Goal: Task Accomplishment & Management: Manage account settings

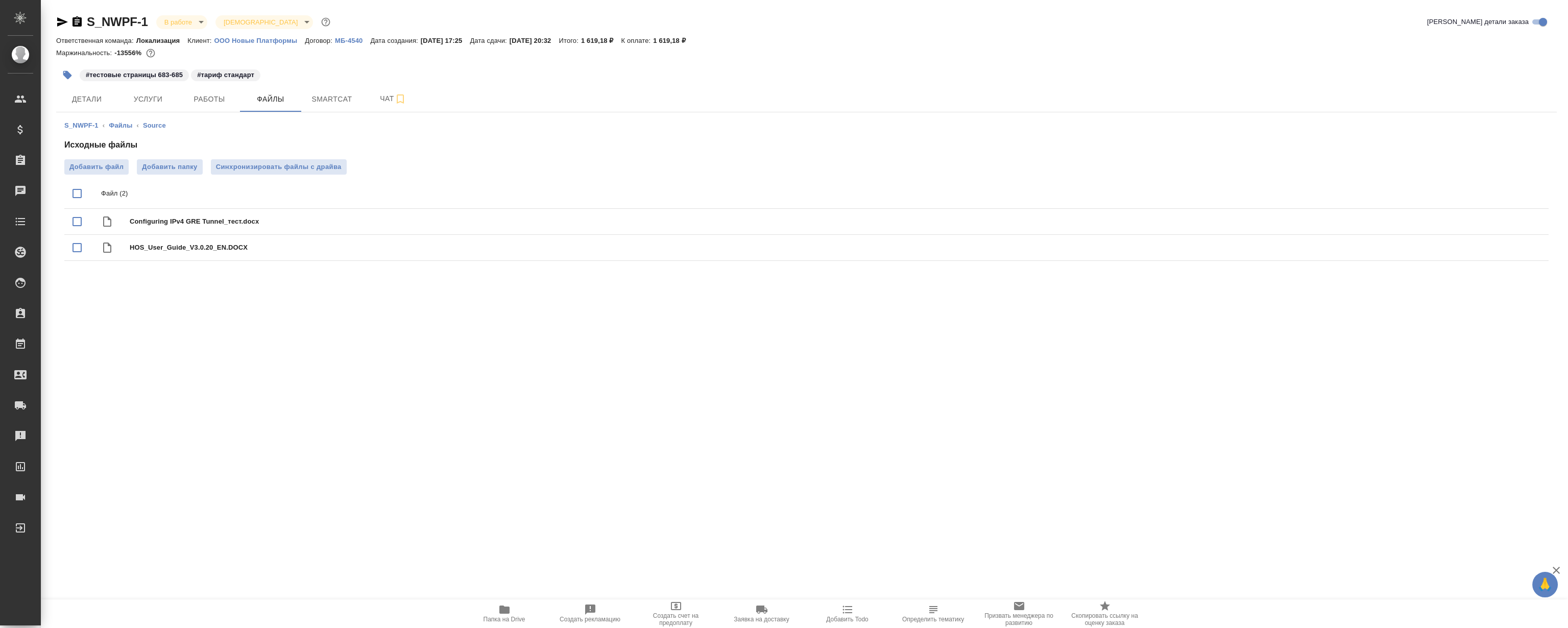
drag, startPoint x: 59, startPoint y: 21, endPoint x: 59, endPoint y: 3, distance: 18.0
click at [59, 21] on icon "button" at bounding box center [63, 22] width 12 height 12
click at [217, 82] on div "#тестовые страницы 683-685 #тариф стандарт" at bounding box center [556, 75] width 1001 height 22
click at [219, 94] on span "Работы" at bounding box center [209, 99] width 49 height 13
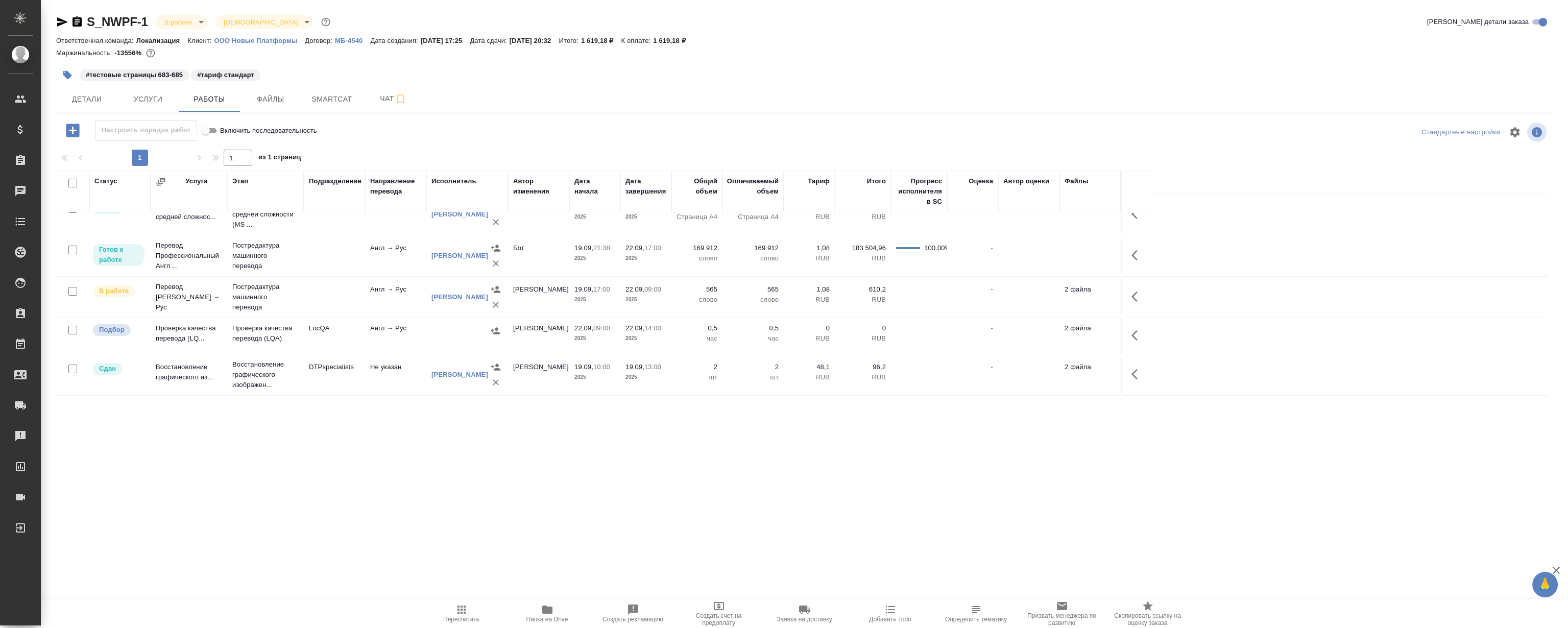
scroll to position [46, 0]
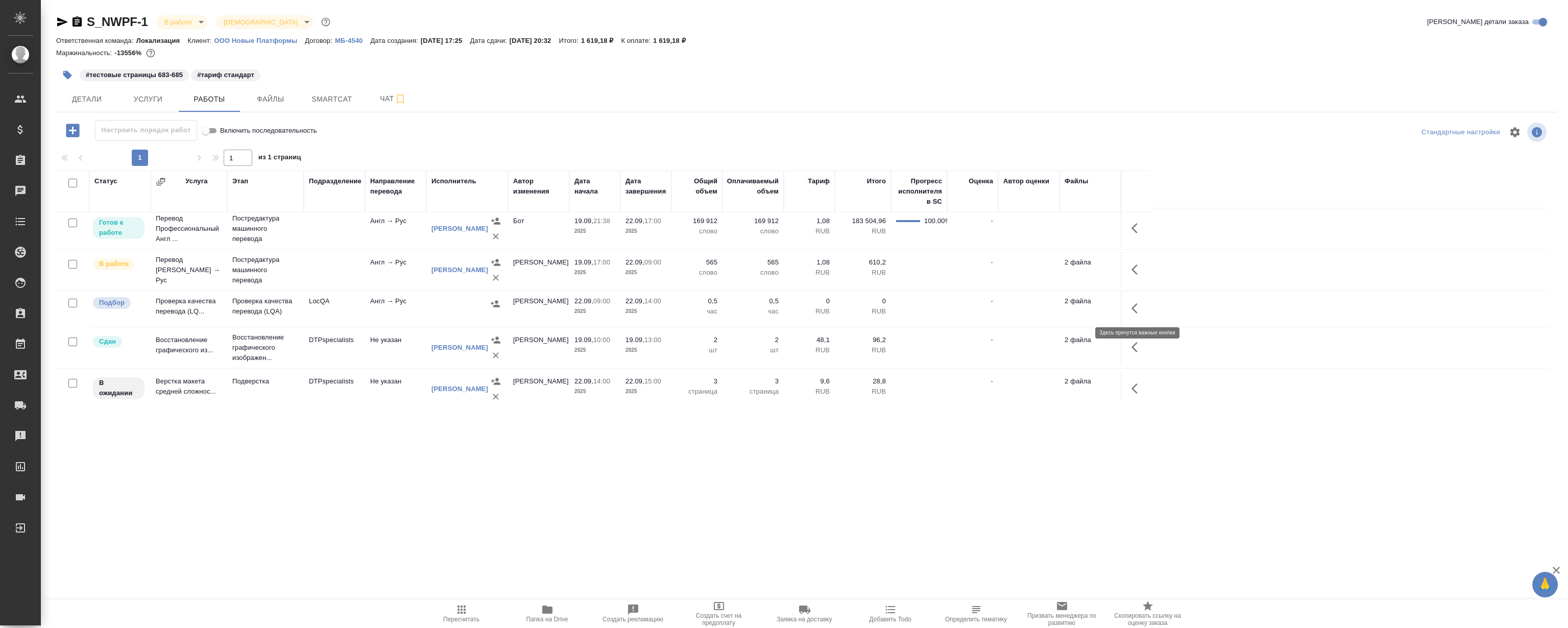
click at [1139, 303] on icon "button" at bounding box center [1138, 308] width 12 height 12
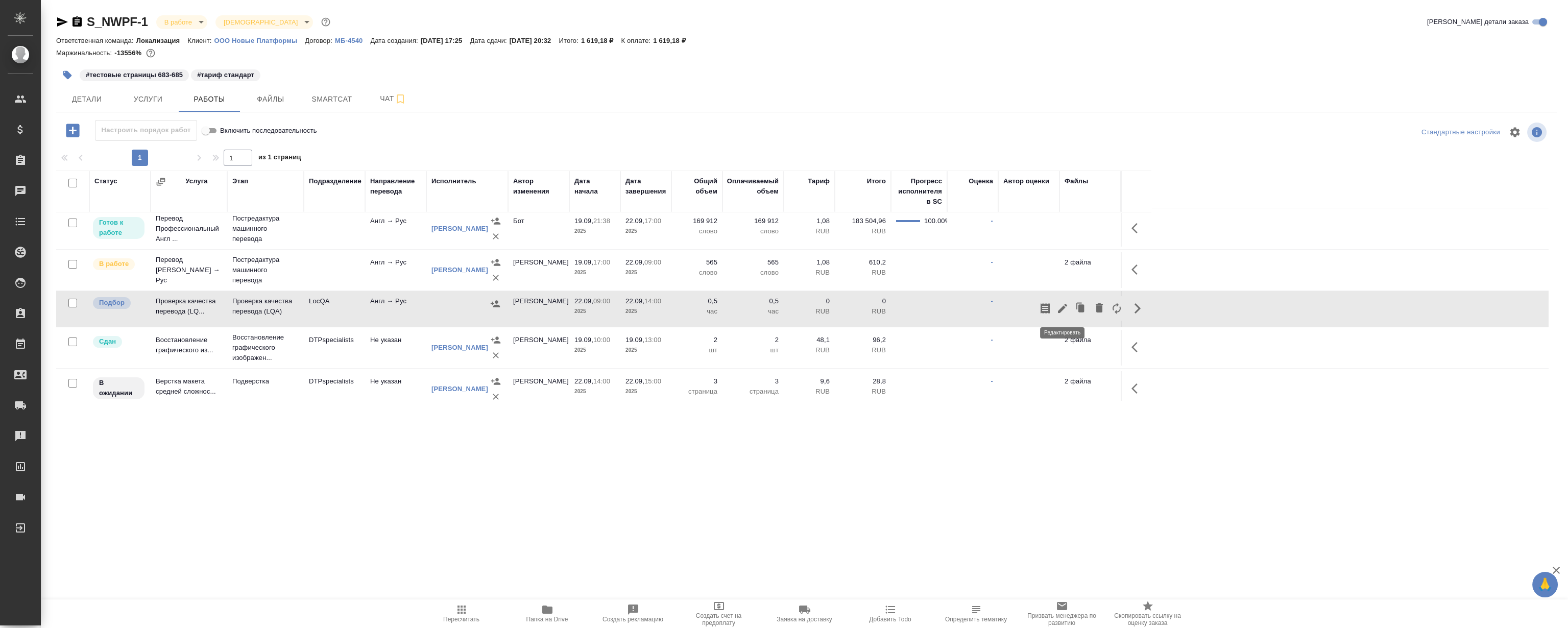
click at [1062, 305] on icon "button" at bounding box center [1062, 308] width 12 height 12
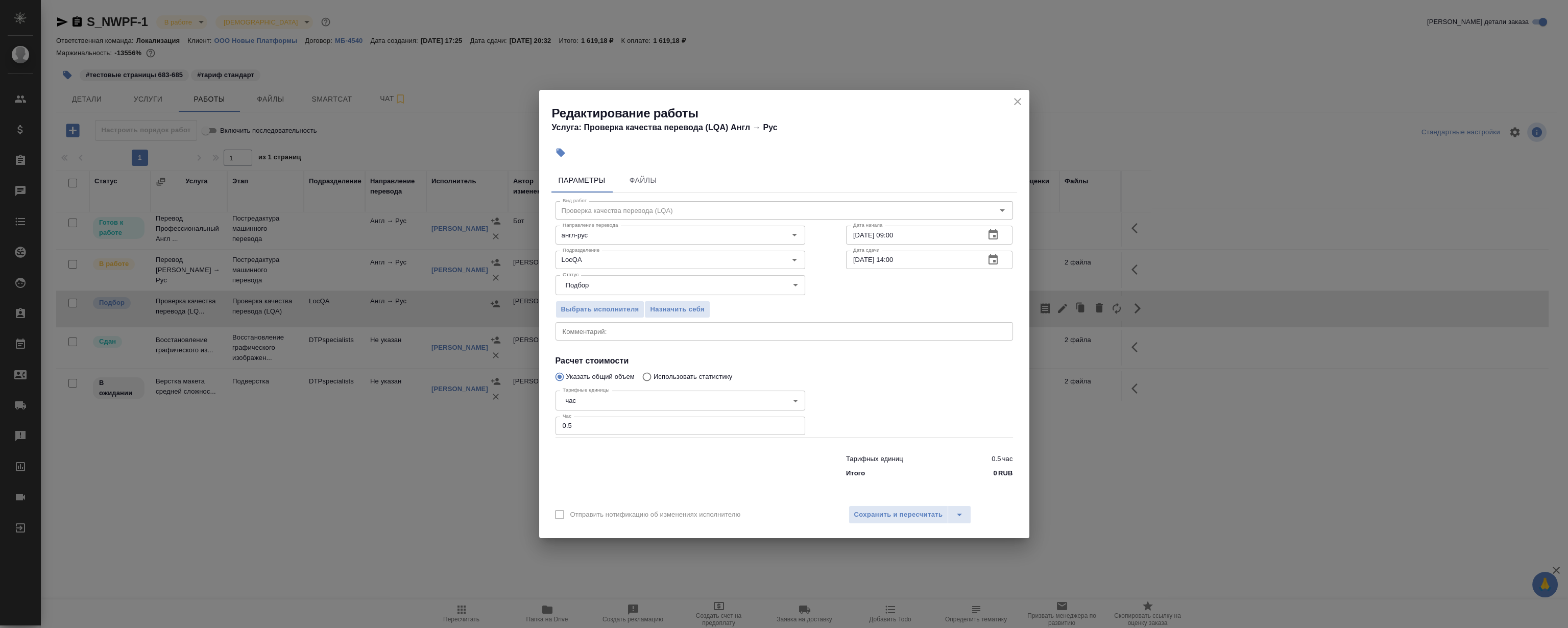
click at [1017, 102] on icon "close" at bounding box center [1018, 102] width 7 height 7
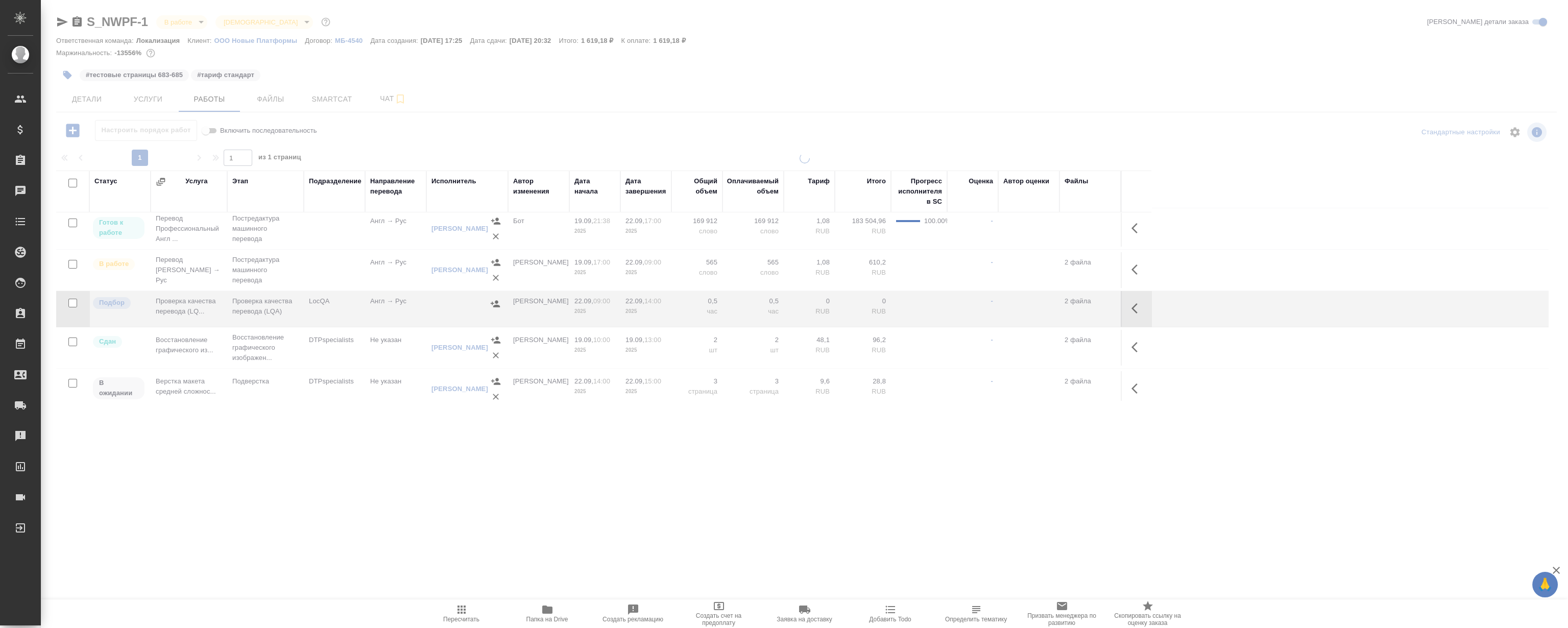
click at [1059, 45] on div at bounding box center [804, 213] width 1527 height 426
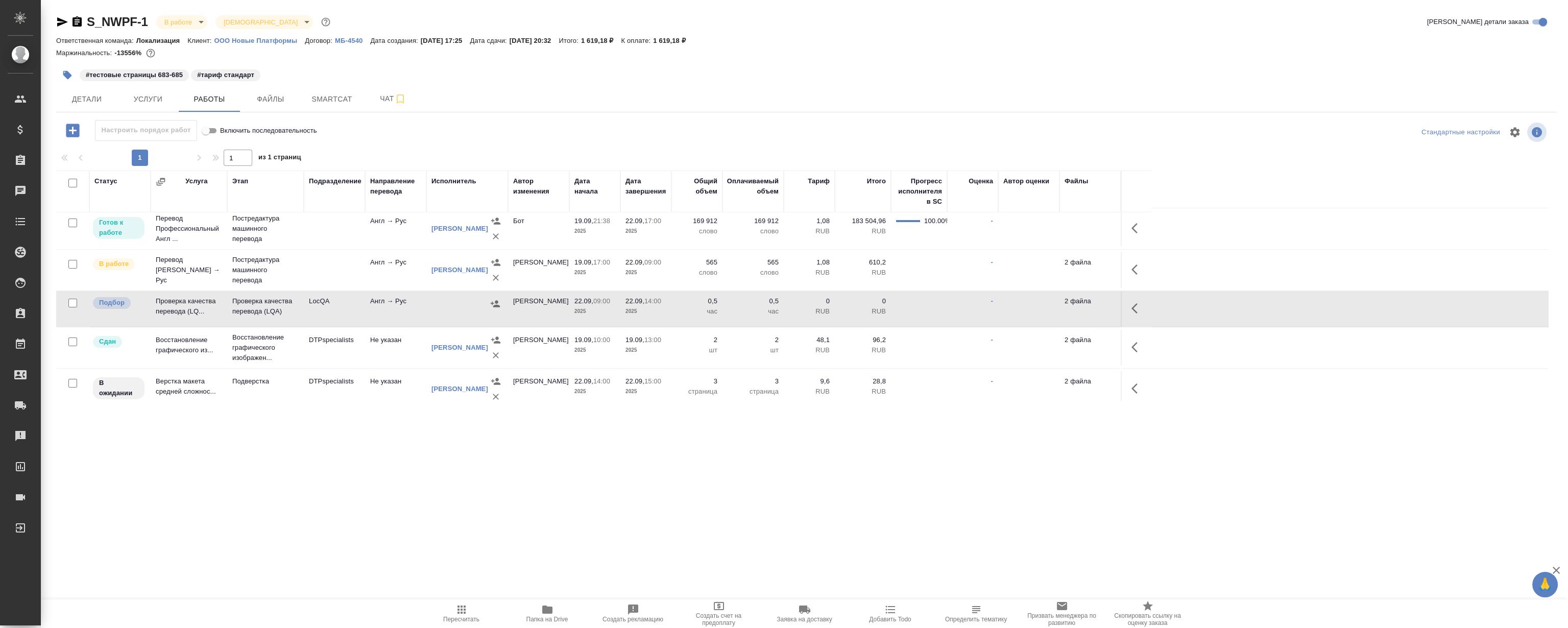
click at [1059, 45] on div "Ответственная команда: Локализация Клиент: ООО Новые Платформы Договор: МБ-4540…" at bounding box center [807, 40] width 1501 height 12
click at [1133, 304] on icon "button" at bounding box center [1138, 308] width 12 height 12
click at [1061, 303] on icon "button" at bounding box center [1062, 308] width 12 height 12
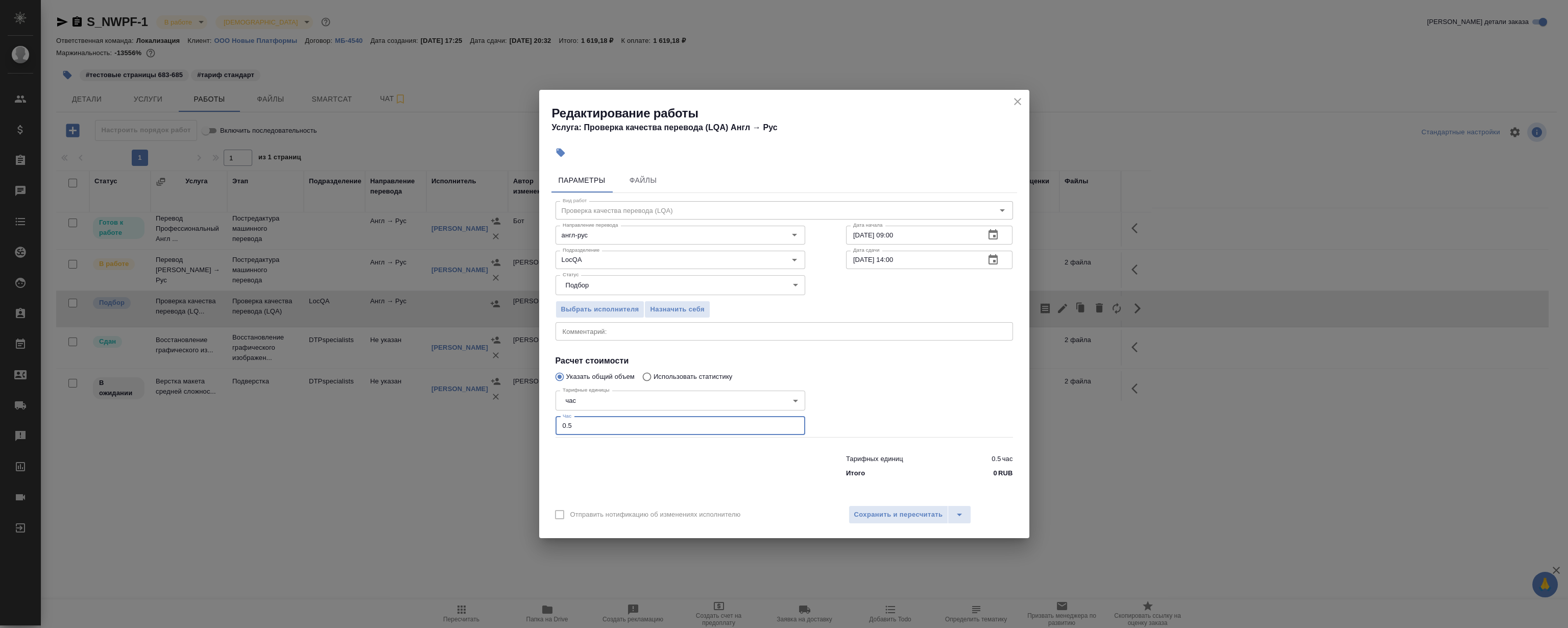
click at [600, 426] on input "0.5" at bounding box center [680, 426] width 250 height 19
drag, startPoint x: 600, startPoint y: 428, endPoint x: 406, endPoint y: 424, distance: 194.0
click at [406, 424] on div "Редактирование работы Услуга: Проверка качества перевода (LQA) Англ → [PERSON_N…" at bounding box center [784, 314] width 1568 height 628
type input "1"
click at [914, 385] on div at bounding box center [929, 412] width 208 height 92
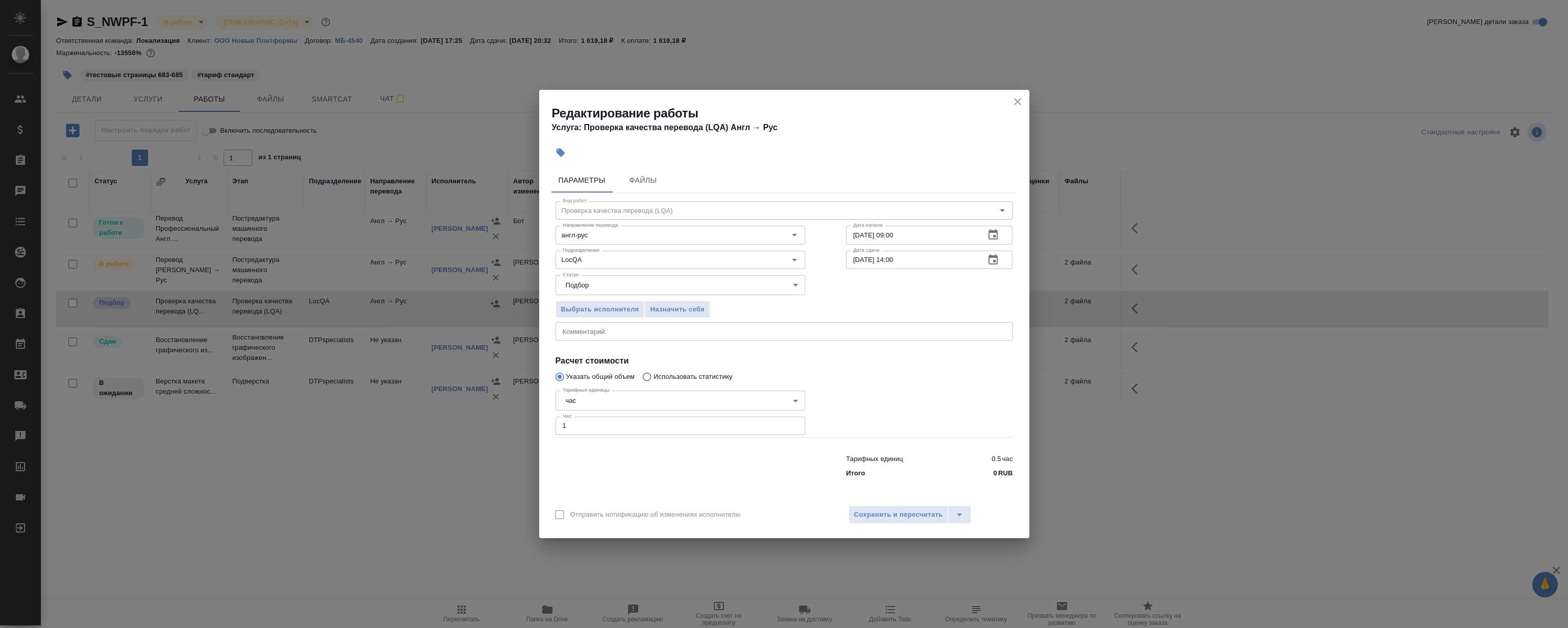
click at [909, 379] on div at bounding box center [929, 412] width 208 height 92
click at [657, 308] on span "Назначить себя" at bounding box center [677, 309] width 54 height 12
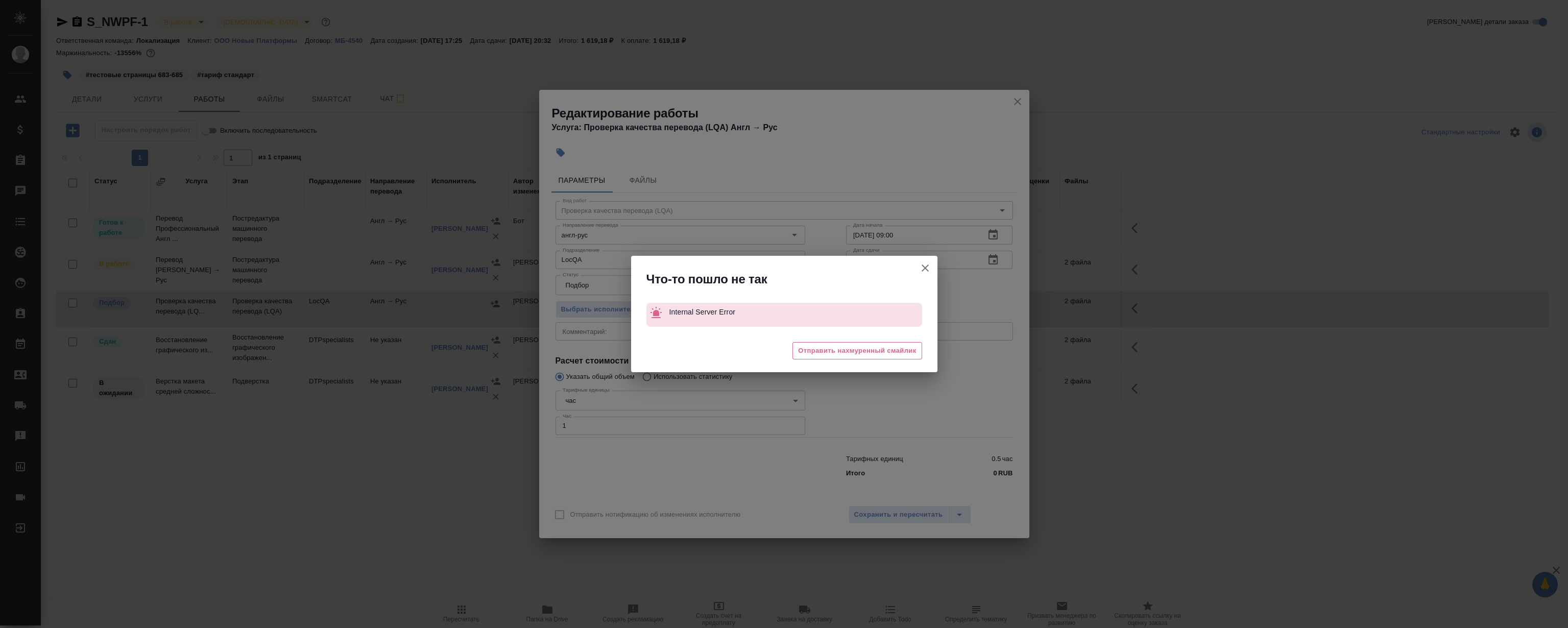
click at [1015, 97] on div "Что-то пошло не так Internal Server Error 😩 Отправить нахмуренный смайлик" at bounding box center [784, 314] width 1568 height 628
click at [923, 266] on icon "button" at bounding box center [926, 268] width 7 height 7
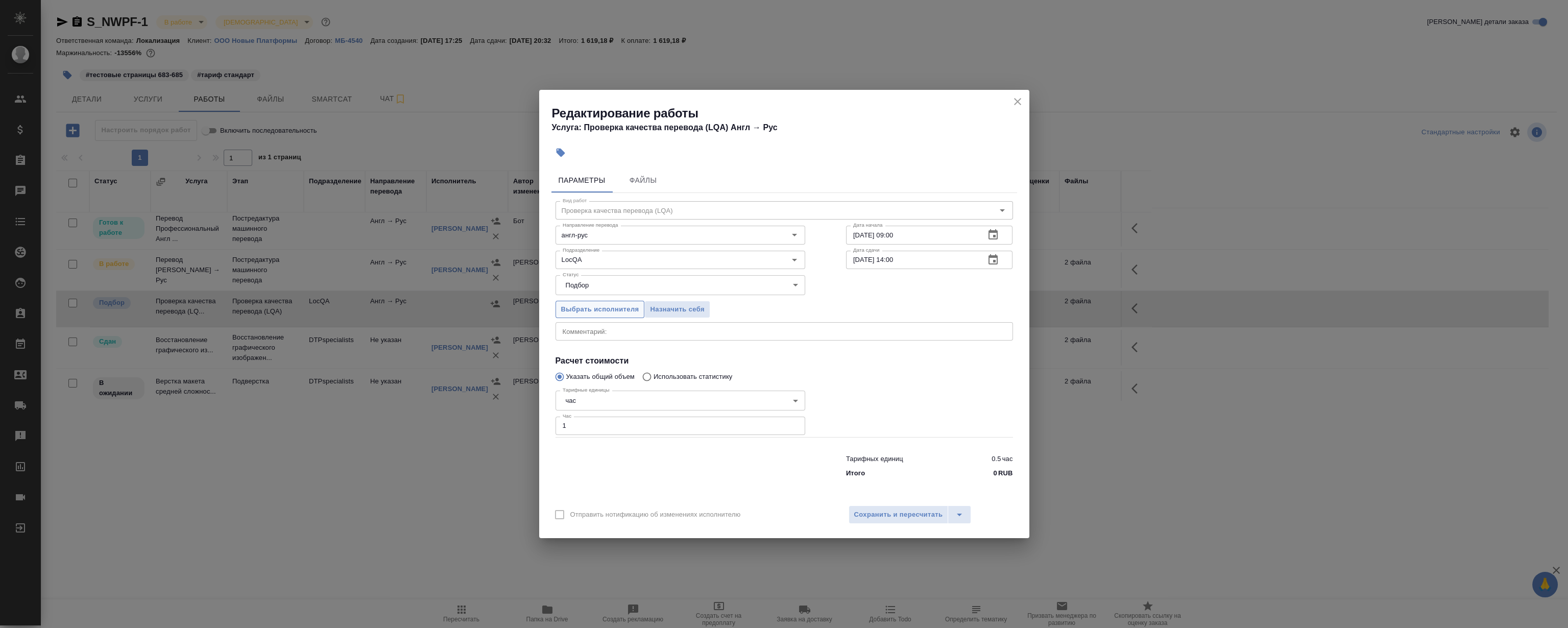
click at [568, 301] on button "Выбрать исполнителя" at bounding box center [600, 309] width 89 height 18
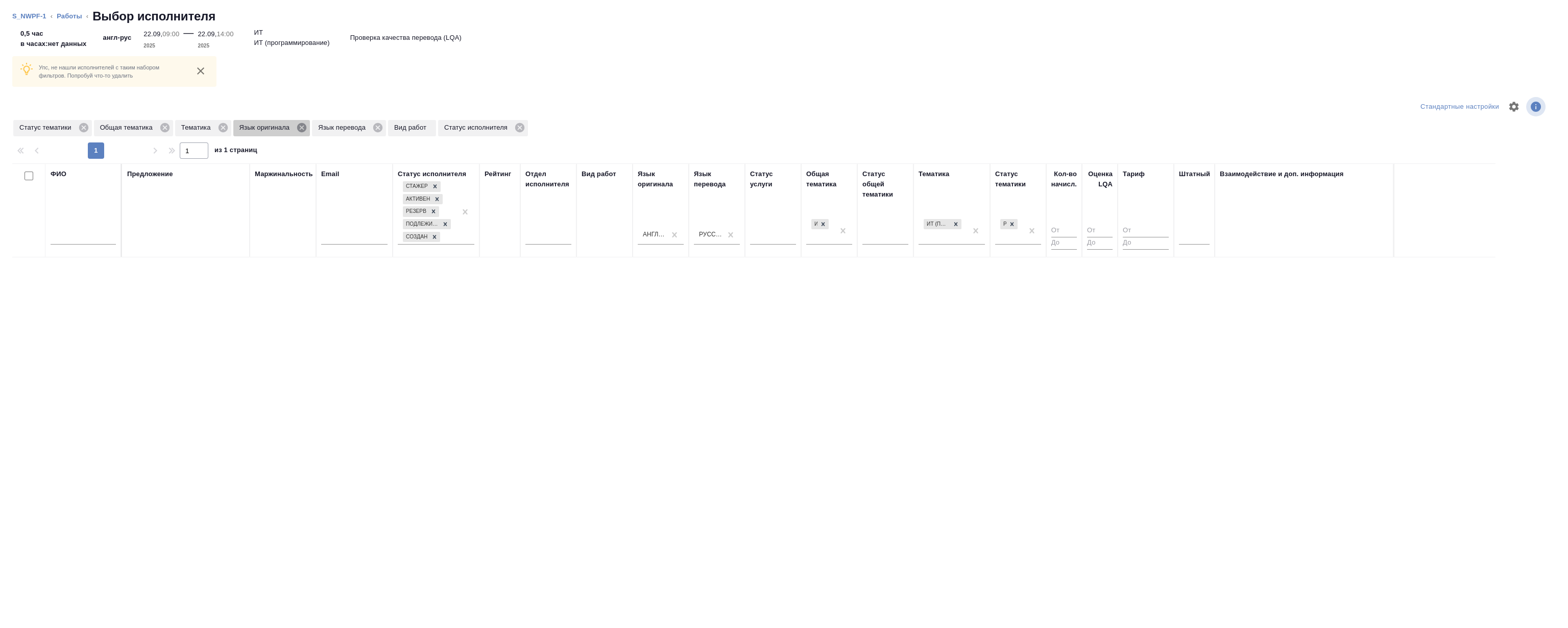
click at [298, 132] on icon at bounding box center [302, 128] width 11 height 11
click at [300, 128] on icon at bounding box center [299, 128] width 11 height 11
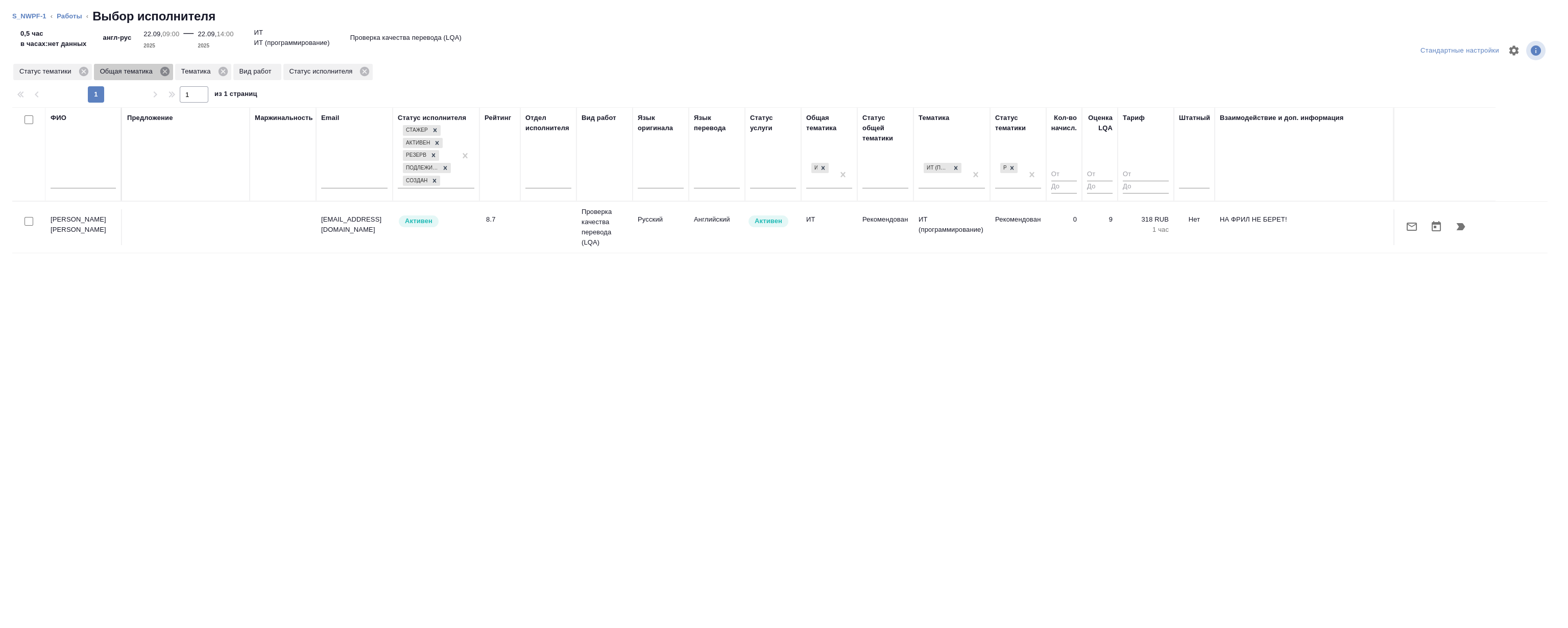
click at [165, 72] on icon at bounding box center [165, 71] width 11 height 11
click at [144, 72] on icon at bounding box center [141, 71] width 9 height 9
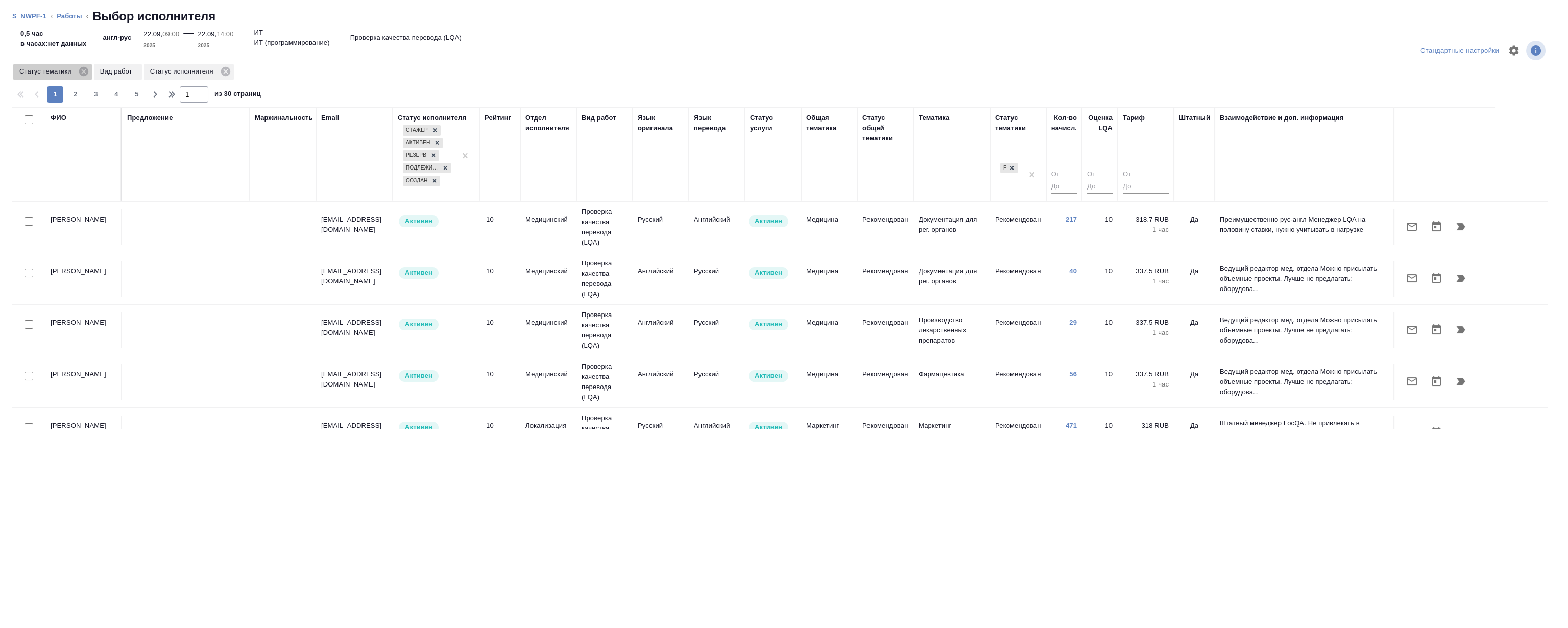
click at [82, 70] on icon at bounding box center [84, 71] width 11 height 11
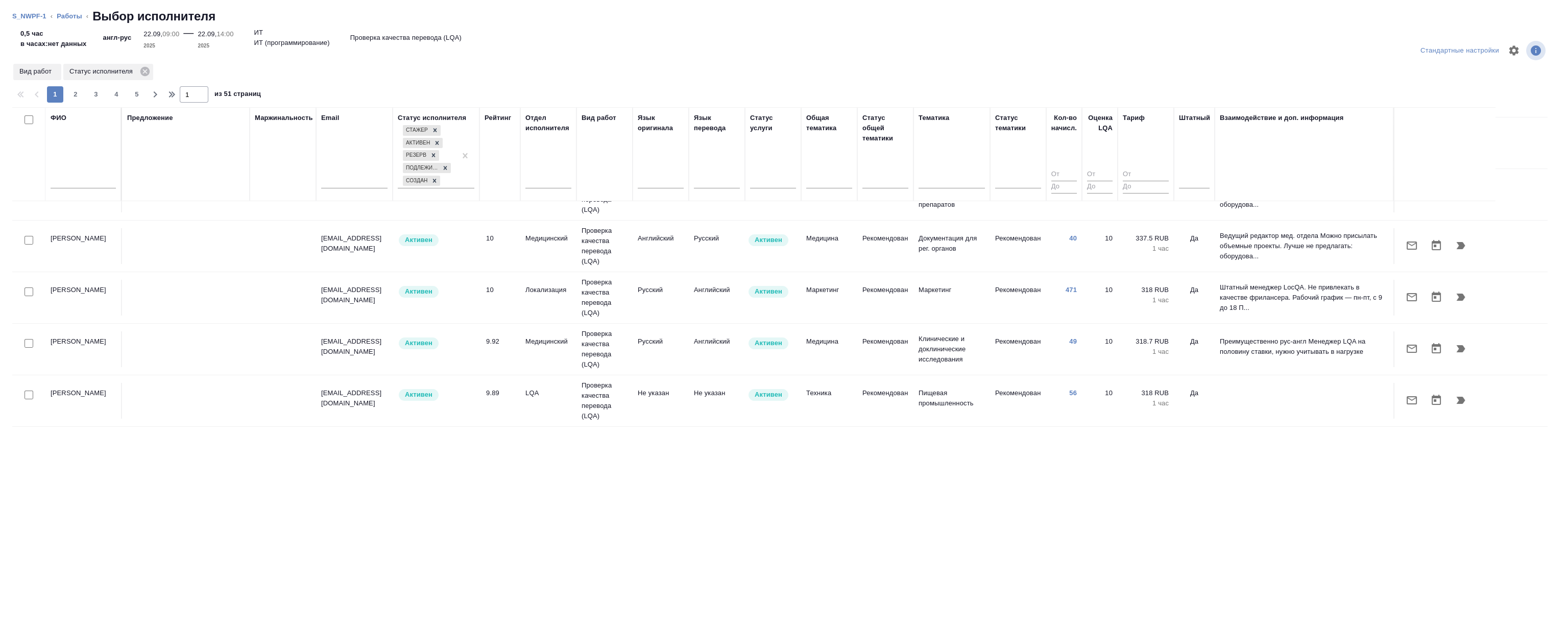
scroll to position [139, 0]
click at [1456, 296] on icon "button" at bounding box center [1461, 294] width 12 height 12
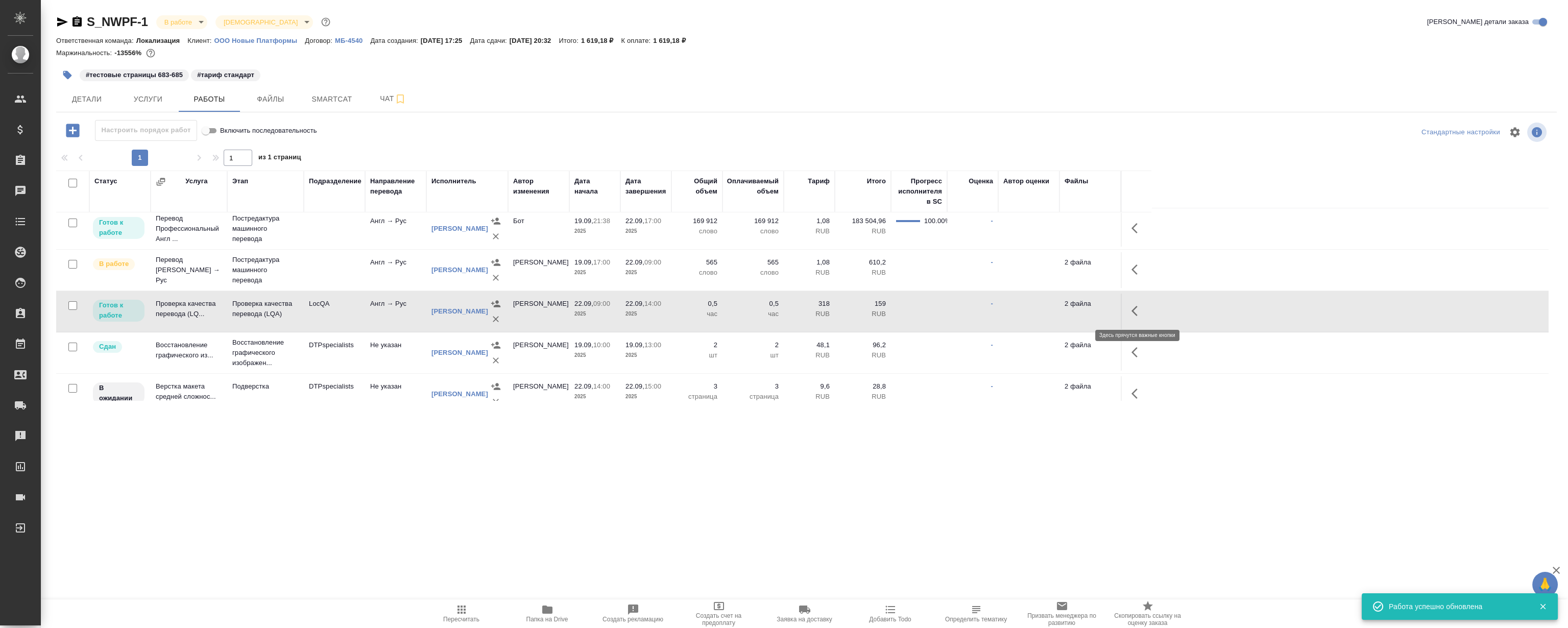
click at [1135, 312] on icon "button" at bounding box center [1135, 311] width 6 height 10
click at [1062, 307] on icon "button" at bounding box center [1062, 311] width 12 height 12
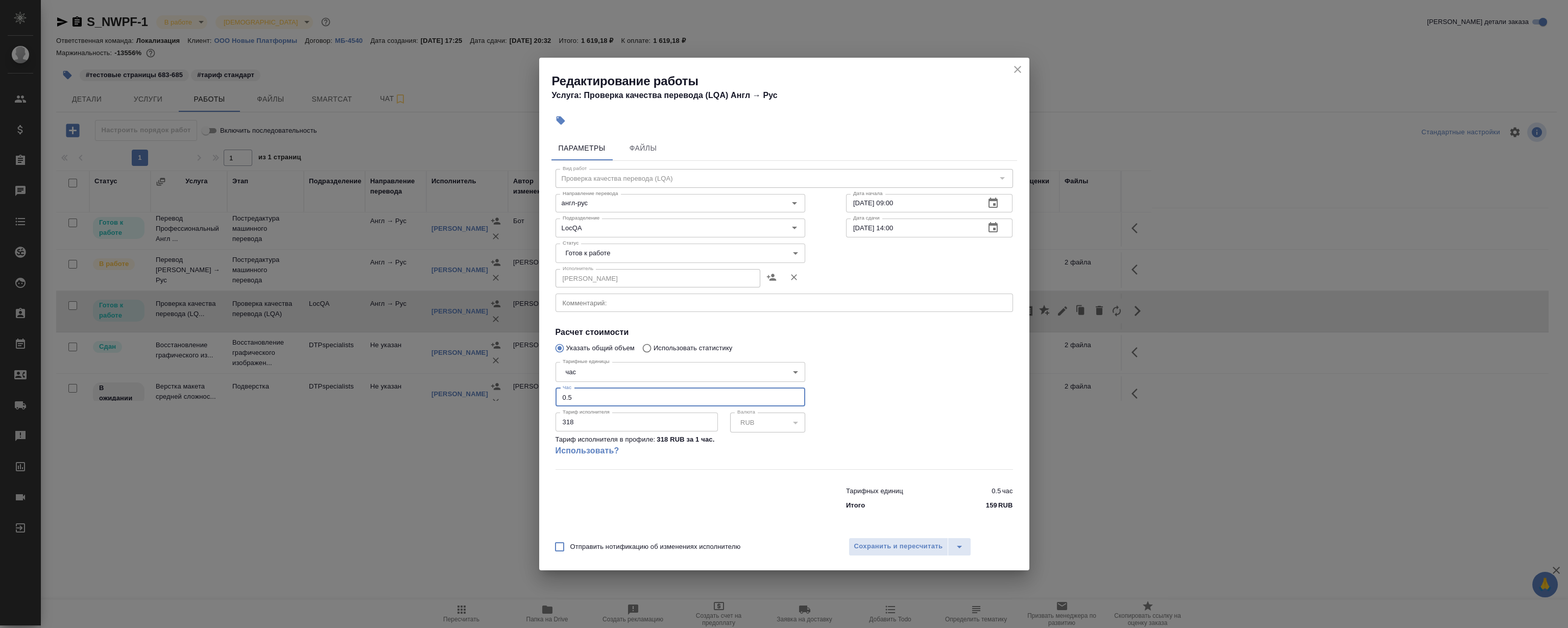
drag, startPoint x: 618, startPoint y: 395, endPoint x: 356, endPoint y: 388, distance: 262.1
click at [359, 390] on div "Редактирование работы Услуга: Проверка качества перевода (LQA) Англ → [PERSON_N…" at bounding box center [784, 314] width 1568 height 628
type input "1"
click at [656, 256] on body "🙏 .cls-1 fill:#fff; AWATERA [PERSON_NAME] Клиенты Спецификации Заказы 0 Чаты To…" at bounding box center [784, 314] width 1568 height 628
click at [608, 299] on li "Сдан" at bounding box center [680, 305] width 250 height 17
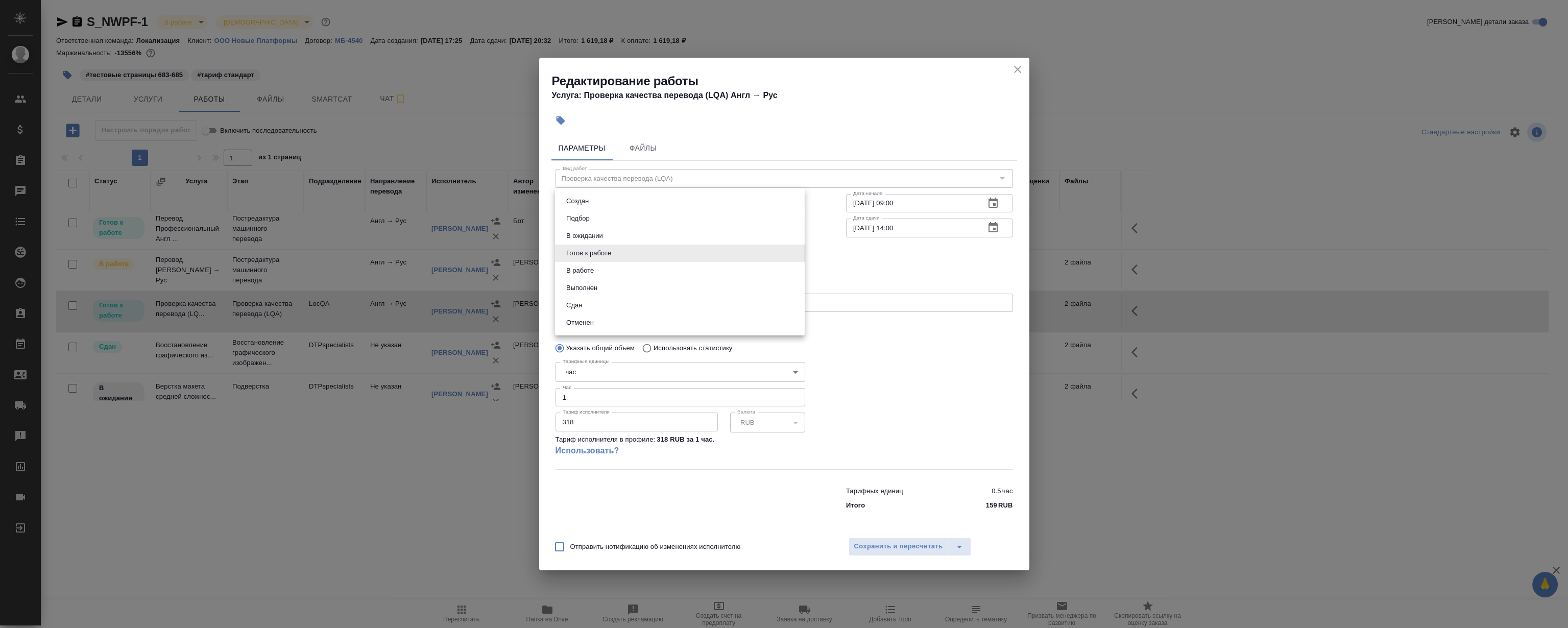
type input "closed"
click at [891, 547] on span "Сохранить и пересчитать" at bounding box center [898, 546] width 89 height 12
